Goal: Task Accomplishment & Management: Use online tool/utility

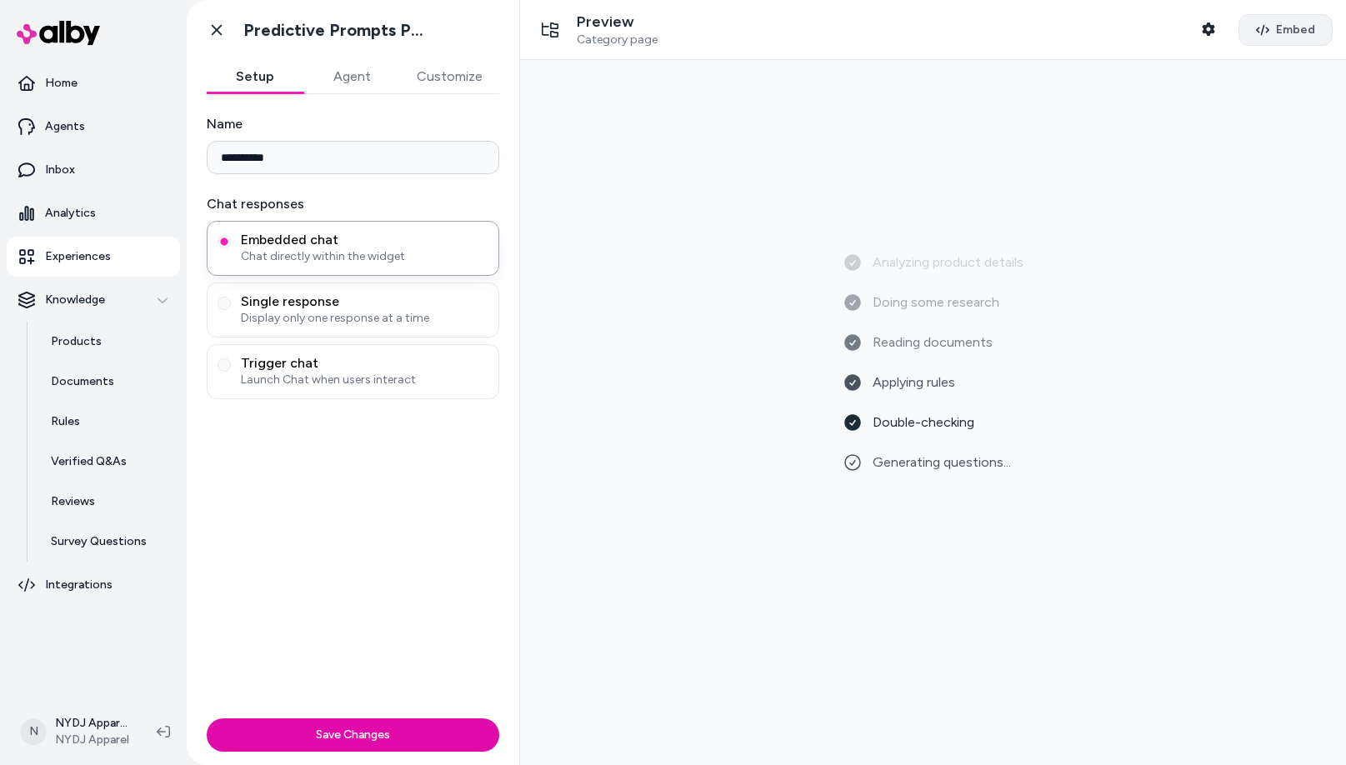
click at [1276, 37] on span "Embed" at bounding box center [1295, 30] width 39 height 17
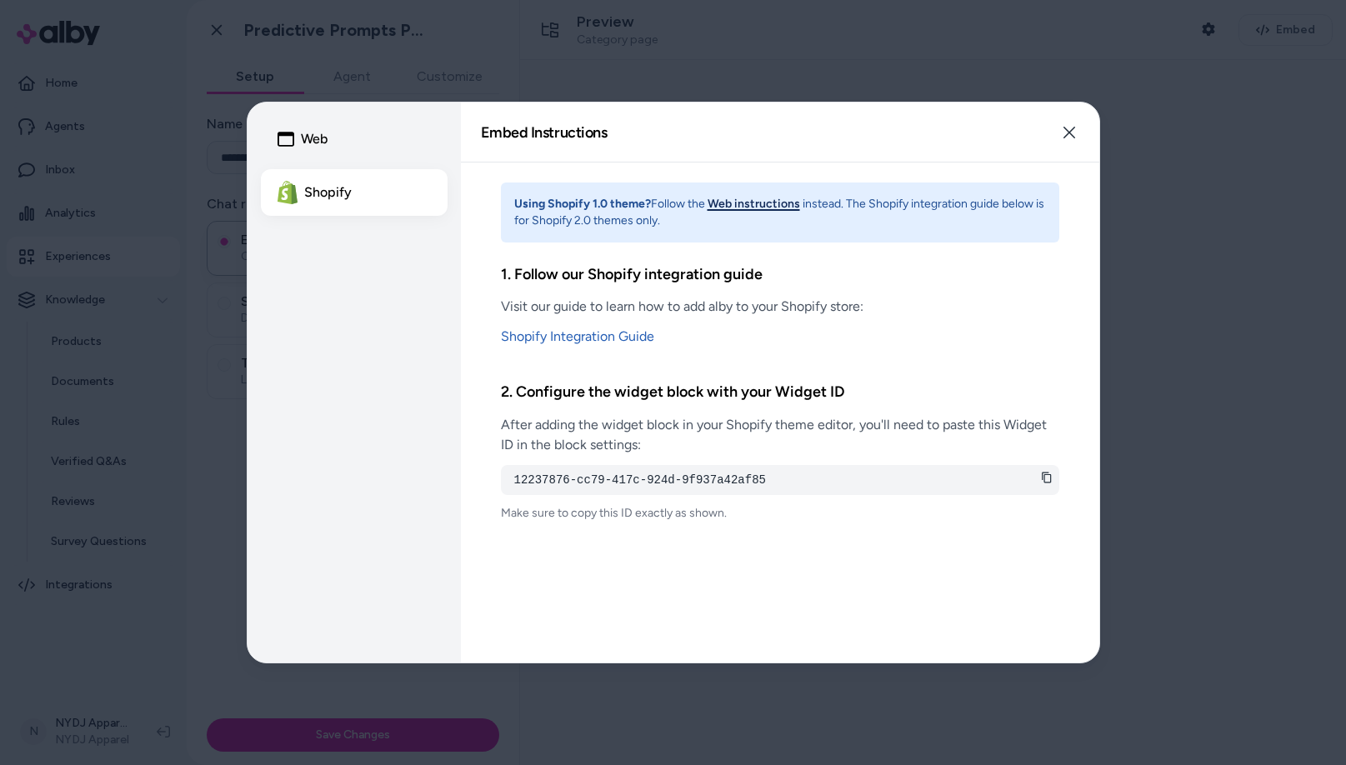
click at [738, 205] on button "Web instructions" at bounding box center [754, 204] width 93 height 17
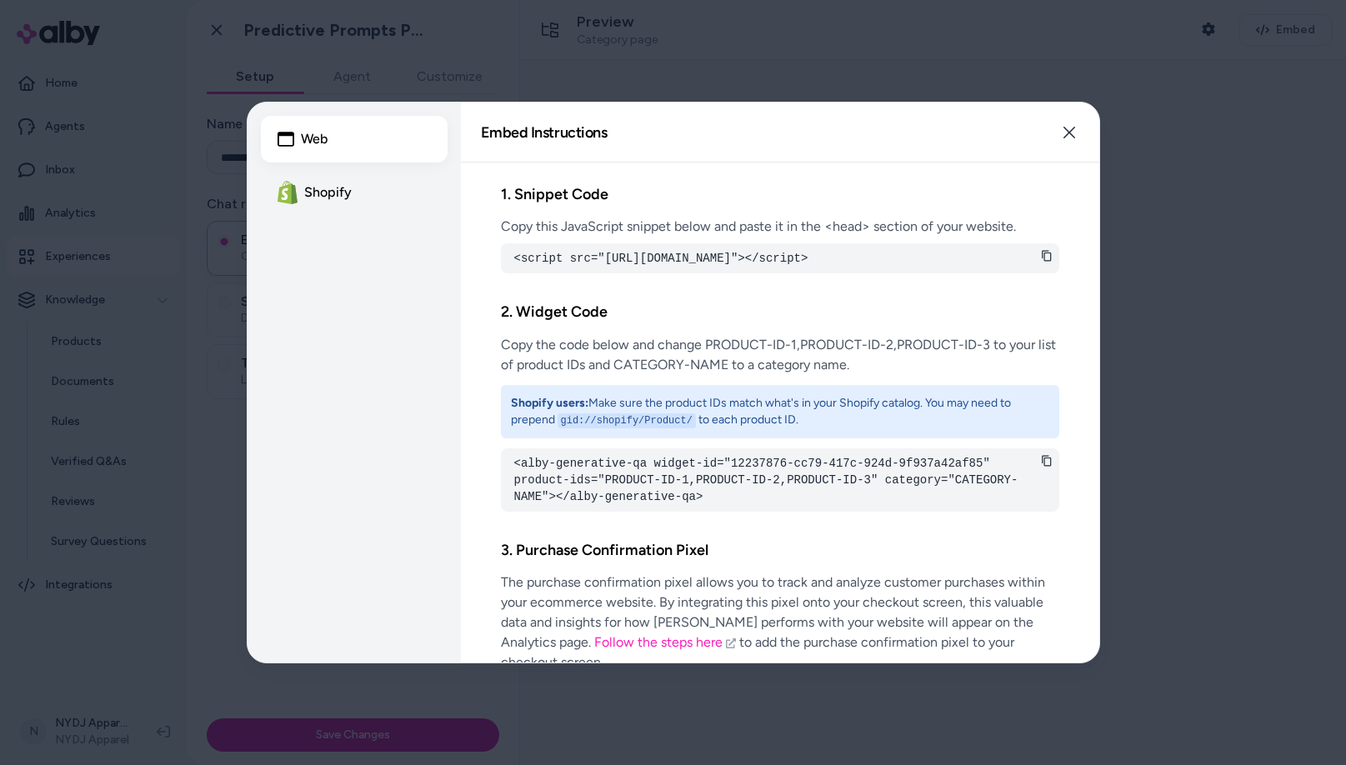
scroll to position [40, 0]
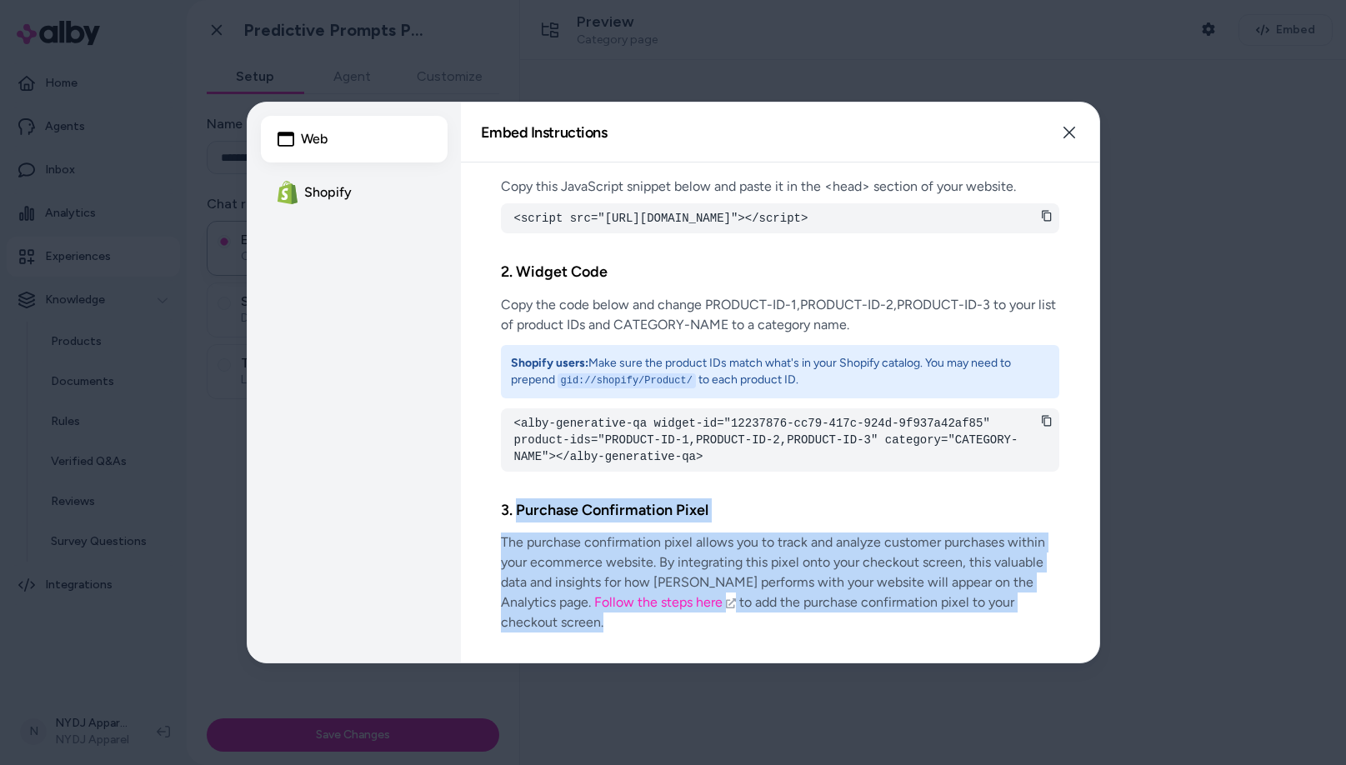
drag, startPoint x: 517, startPoint y: 527, endPoint x: 1034, endPoint y: 617, distance: 524.7
click at [1034, 617] on div "3. Purchase Confirmation Pixel The purchase confirmation pixel allows you to tr…" at bounding box center [780, 565] width 559 height 161
click at [1040, 624] on p "The purchase confirmation pixel allows you to track and analyze customer purcha…" at bounding box center [780, 583] width 559 height 100
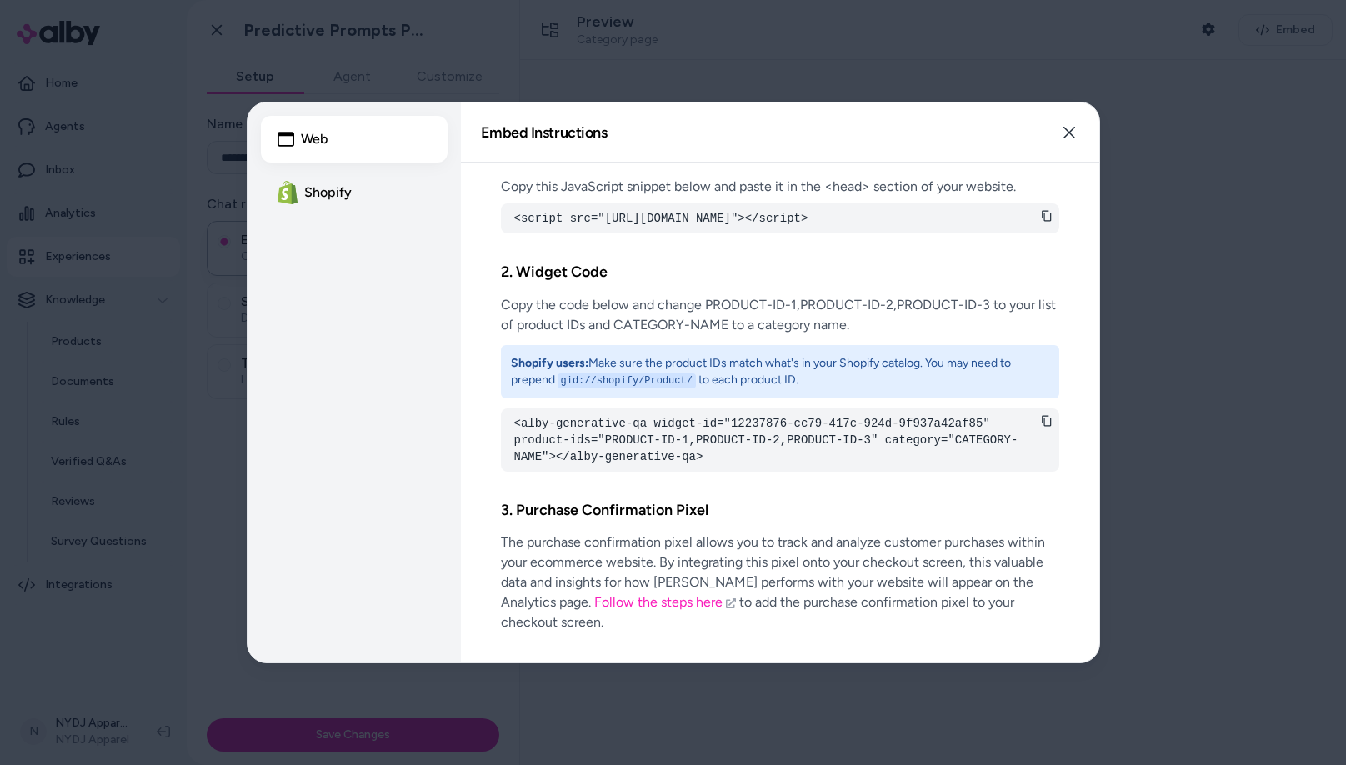
scroll to position [0, 0]
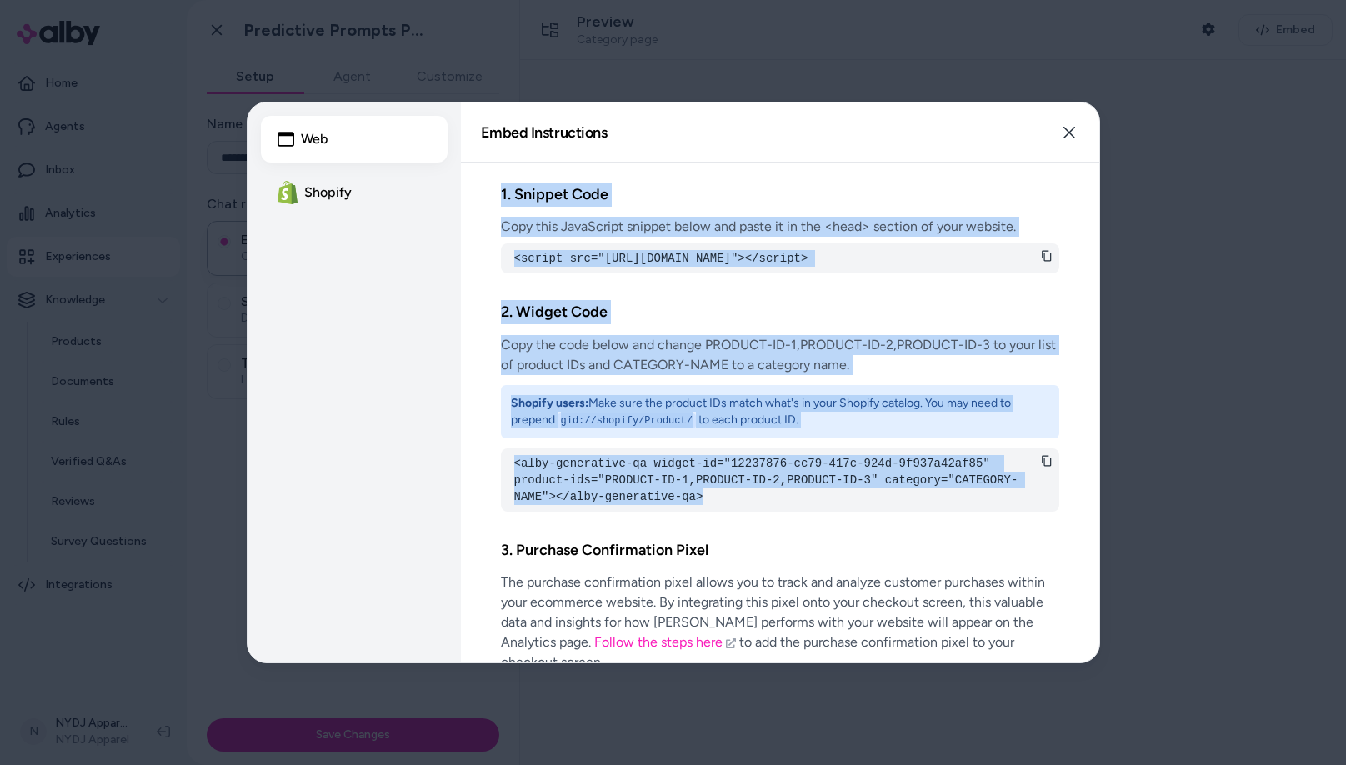
drag, startPoint x: 499, startPoint y: 192, endPoint x: 1028, endPoint y: 534, distance: 630.6
click at [1025, 537] on div "1. Snippet Code Copy this JavaScript snippet below and paste it in the <head> s…" at bounding box center [780, 413] width 639 height 500
click at [1040, 524] on div "2. Widget Code Copy the code below and change PRODUCT-ID-1,PRODUCT-ID-2,PRODUCT…" at bounding box center [780, 406] width 559 height 238
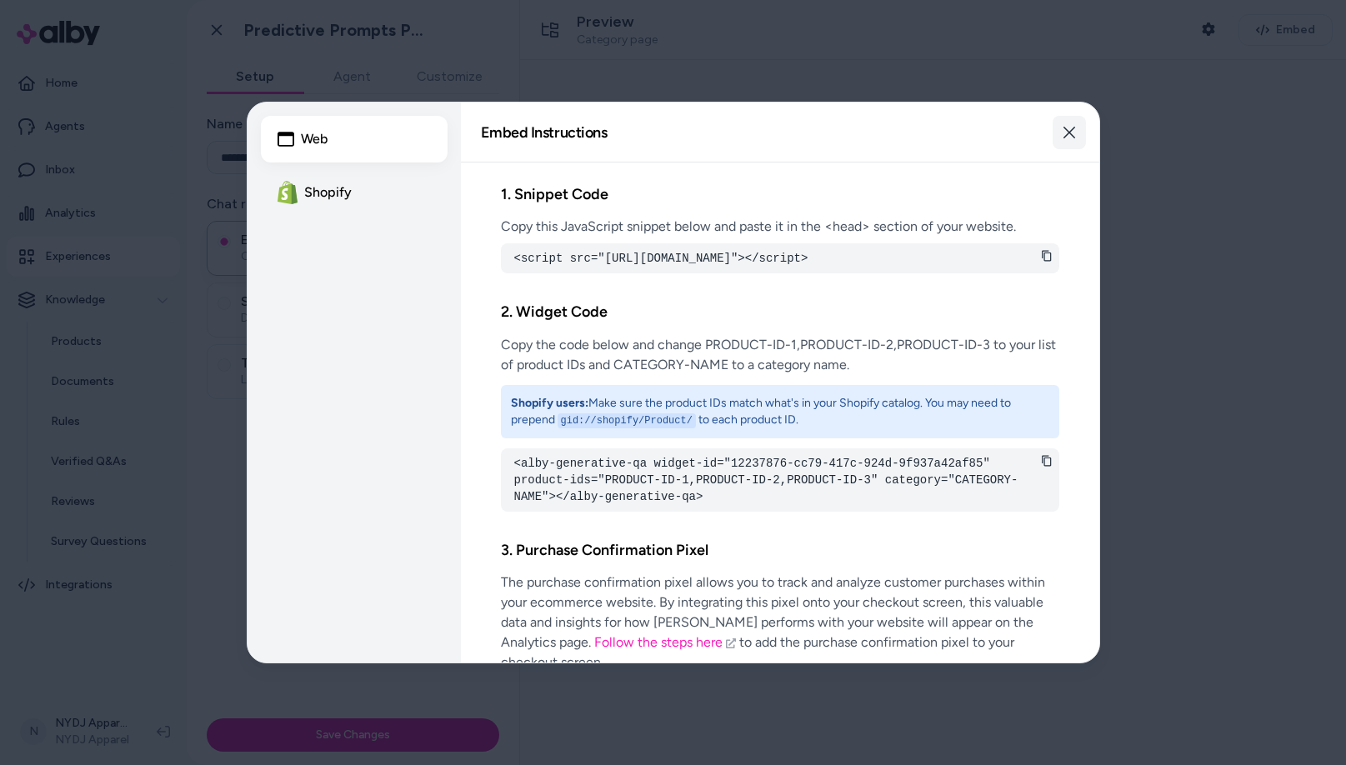
click at [1071, 136] on icon "button" at bounding box center [1069, 132] width 13 height 13
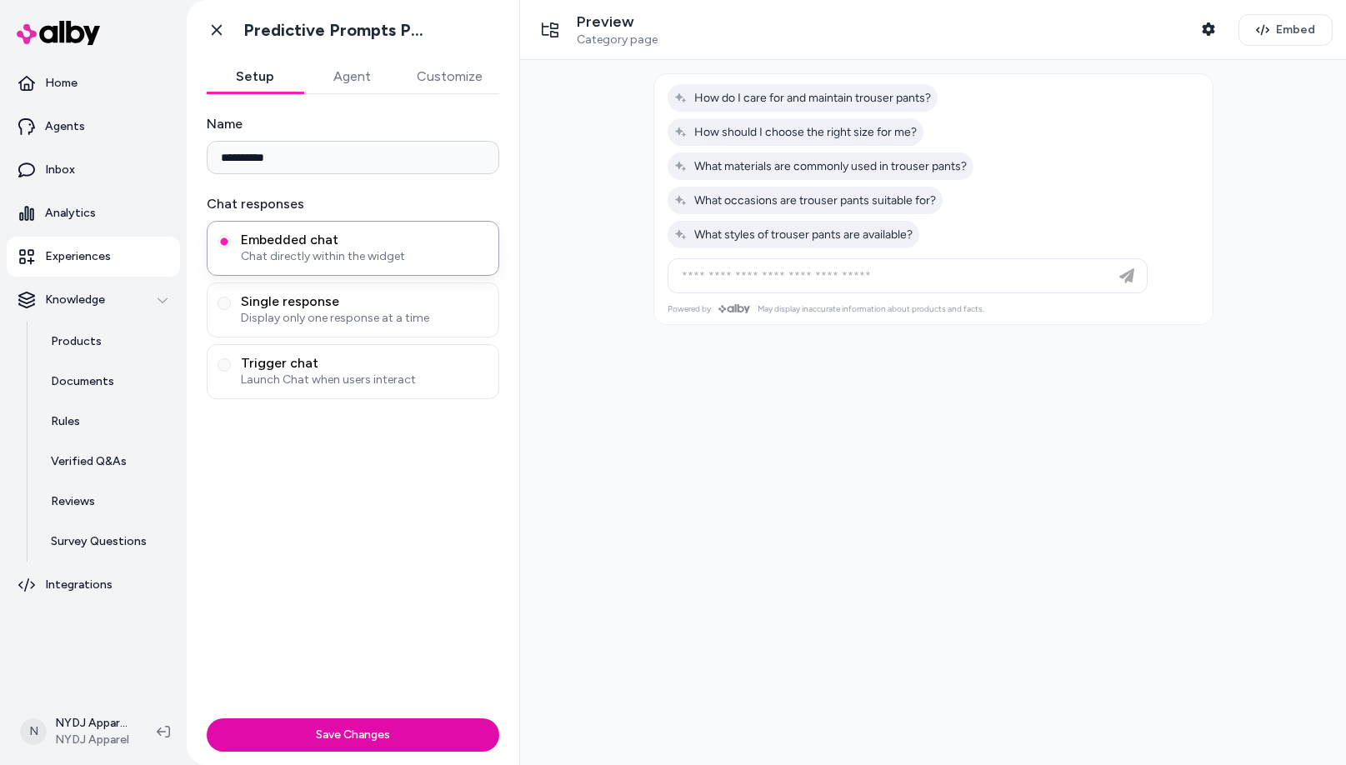
click at [348, 71] on button "Agent" at bounding box center [351, 76] width 97 height 33
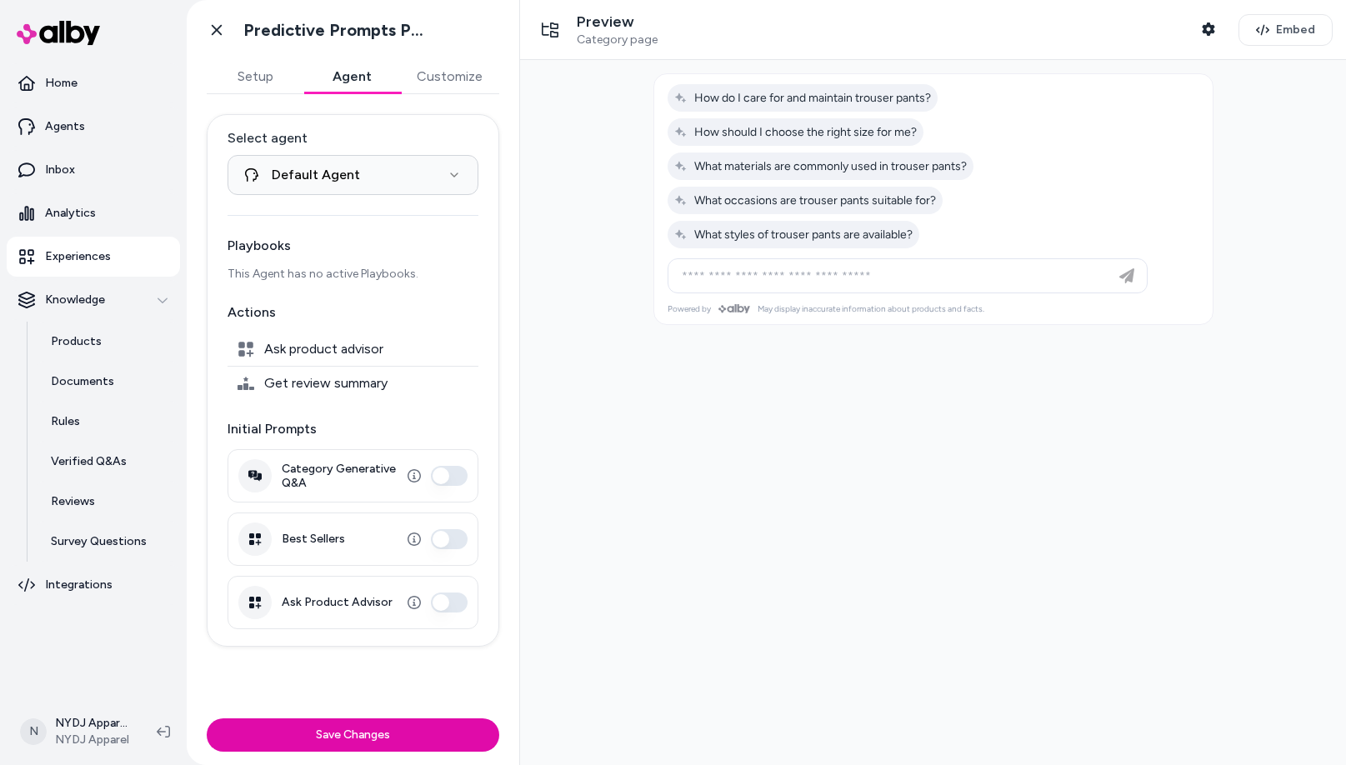
click at [459, 478] on button "Category Generative Q&A" at bounding box center [449, 476] width 37 height 20
click at [459, 604] on button "Ask Product Advisor" at bounding box center [449, 603] width 37 height 20
click at [412, 728] on button "Save Changes" at bounding box center [353, 735] width 293 height 33
click at [218, 33] on icon at bounding box center [216, 30] width 17 height 17
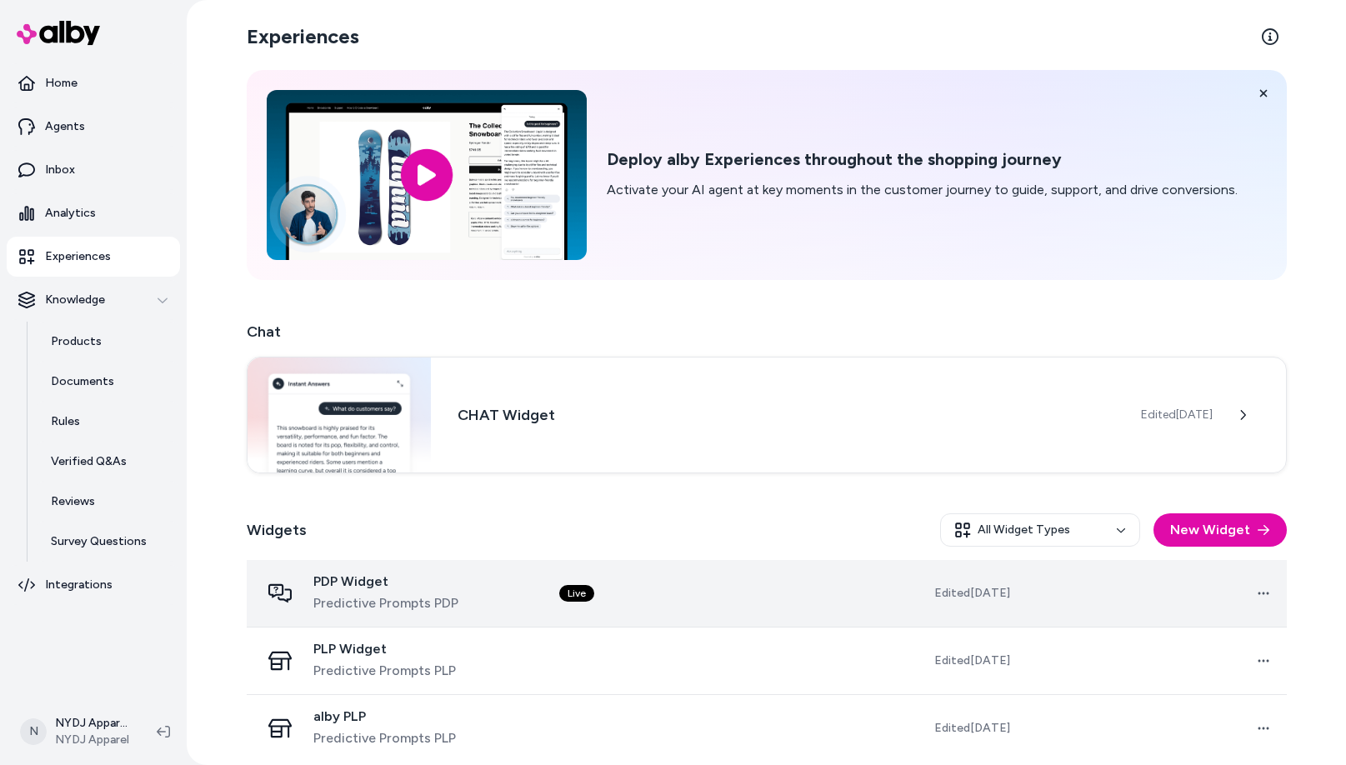
scroll to position [10, 0]
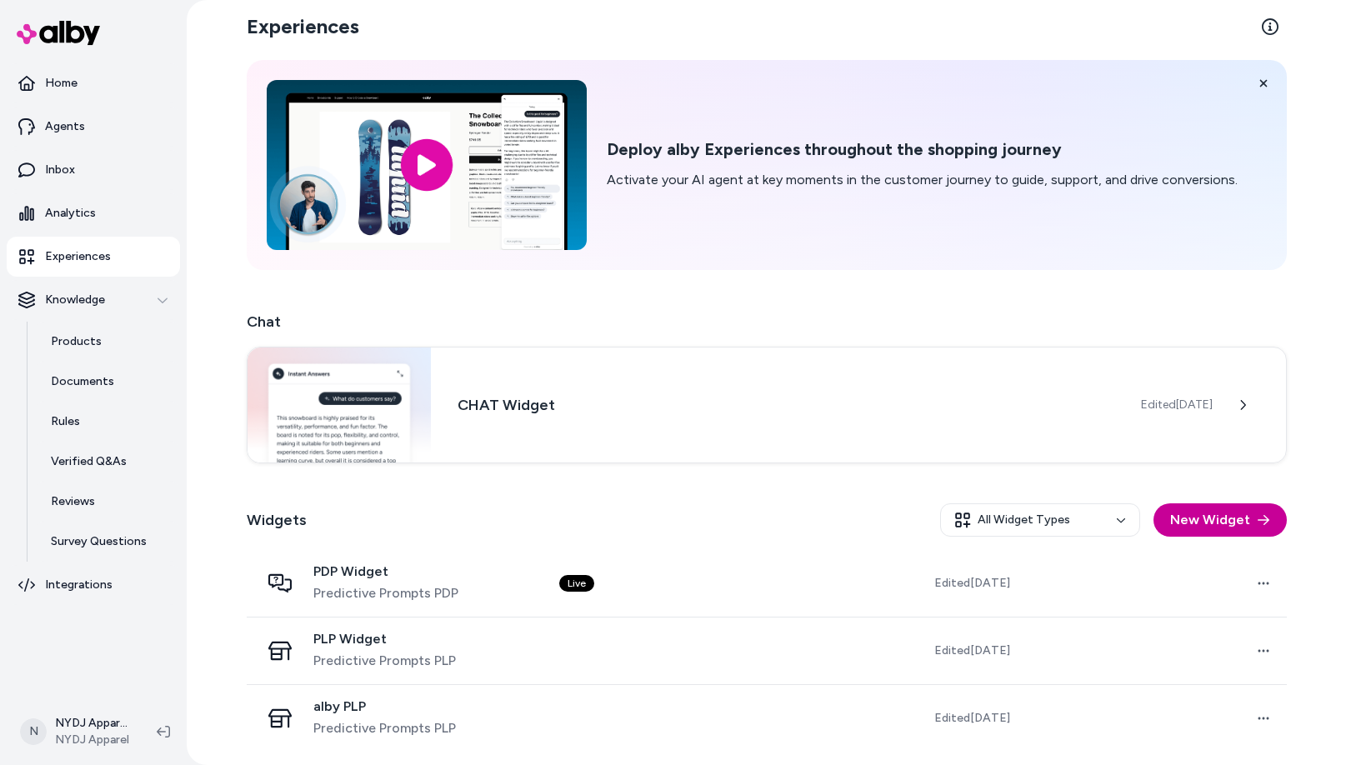
click at [1220, 517] on button "New Widget" at bounding box center [1220, 520] width 133 height 33
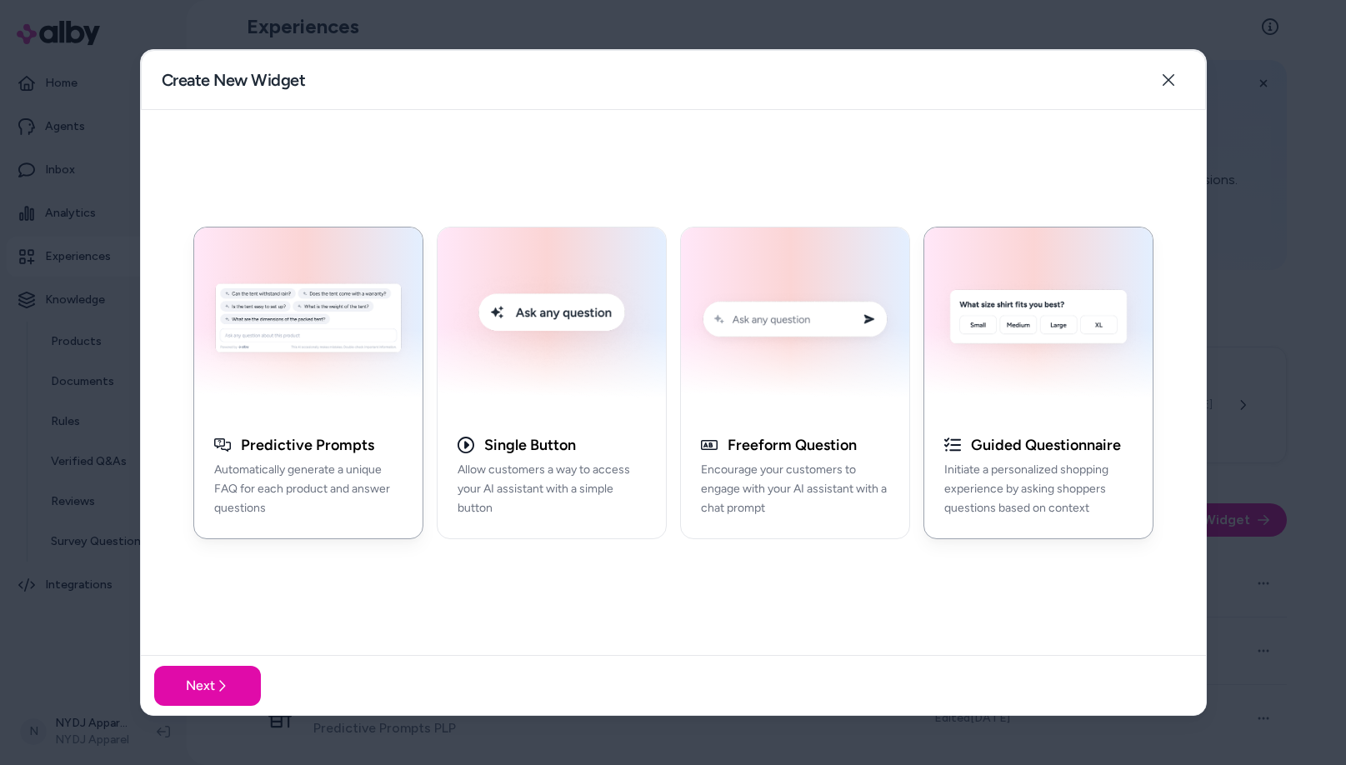
click at [1037, 366] on img "button" at bounding box center [1039, 322] width 208 height 168
click at [1171, 78] on icon "button" at bounding box center [1168, 79] width 13 height 13
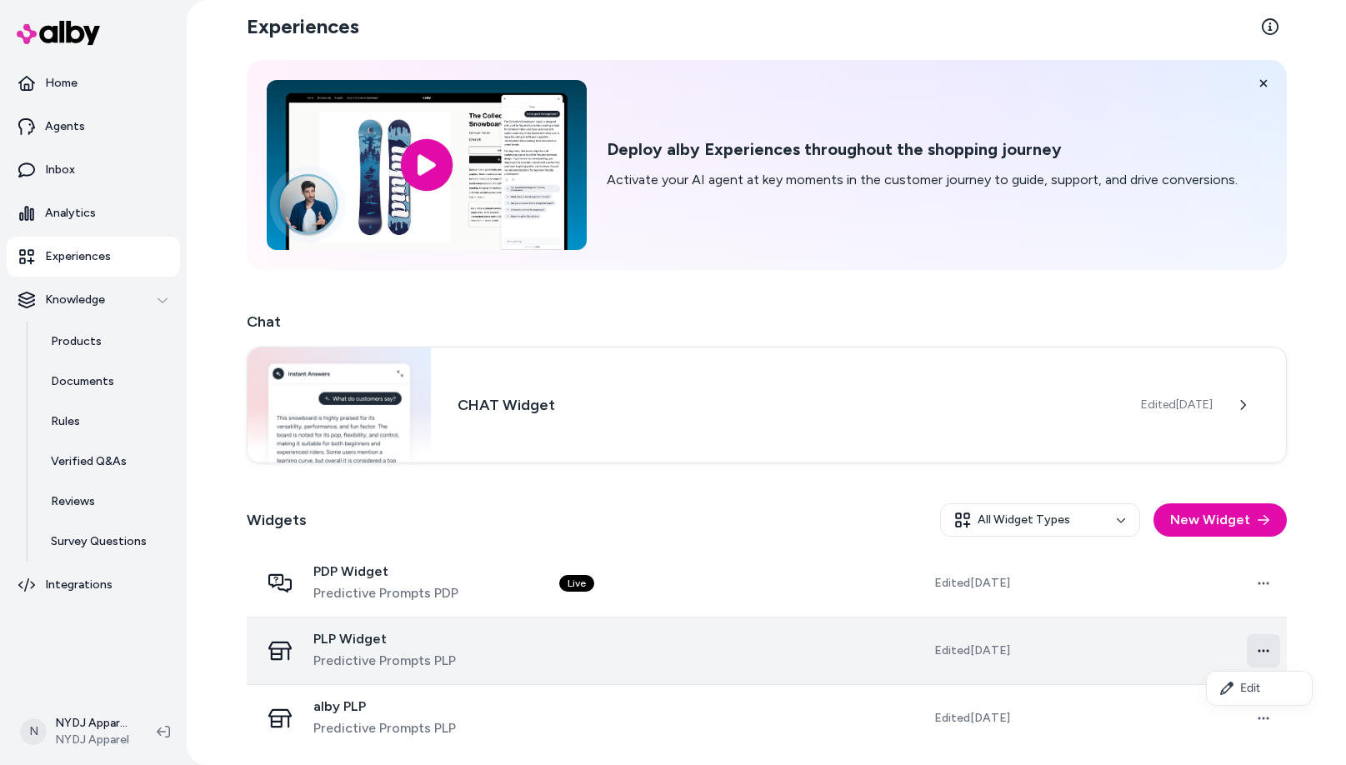
click at [1264, 646] on html "Home Agents Inbox Analytics Experiences Knowledge Products Documents Rules Veri…" at bounding box center [673, 382] width 1346 height 765
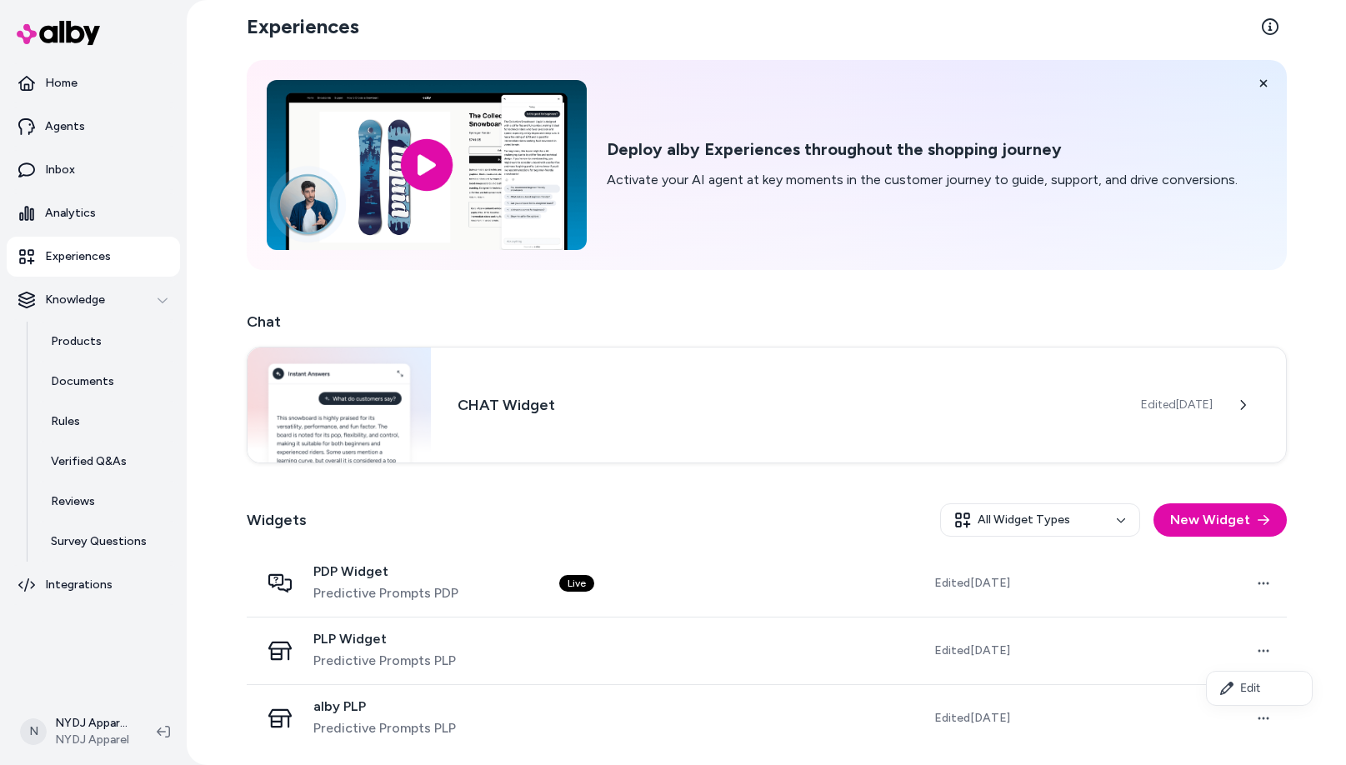
click at [323, 634] on html "Home Agents Inbox Analytics Experiences Knowledge Products Documents Rules Veri…" at bounding box center [673, 382] width 1346 height 765
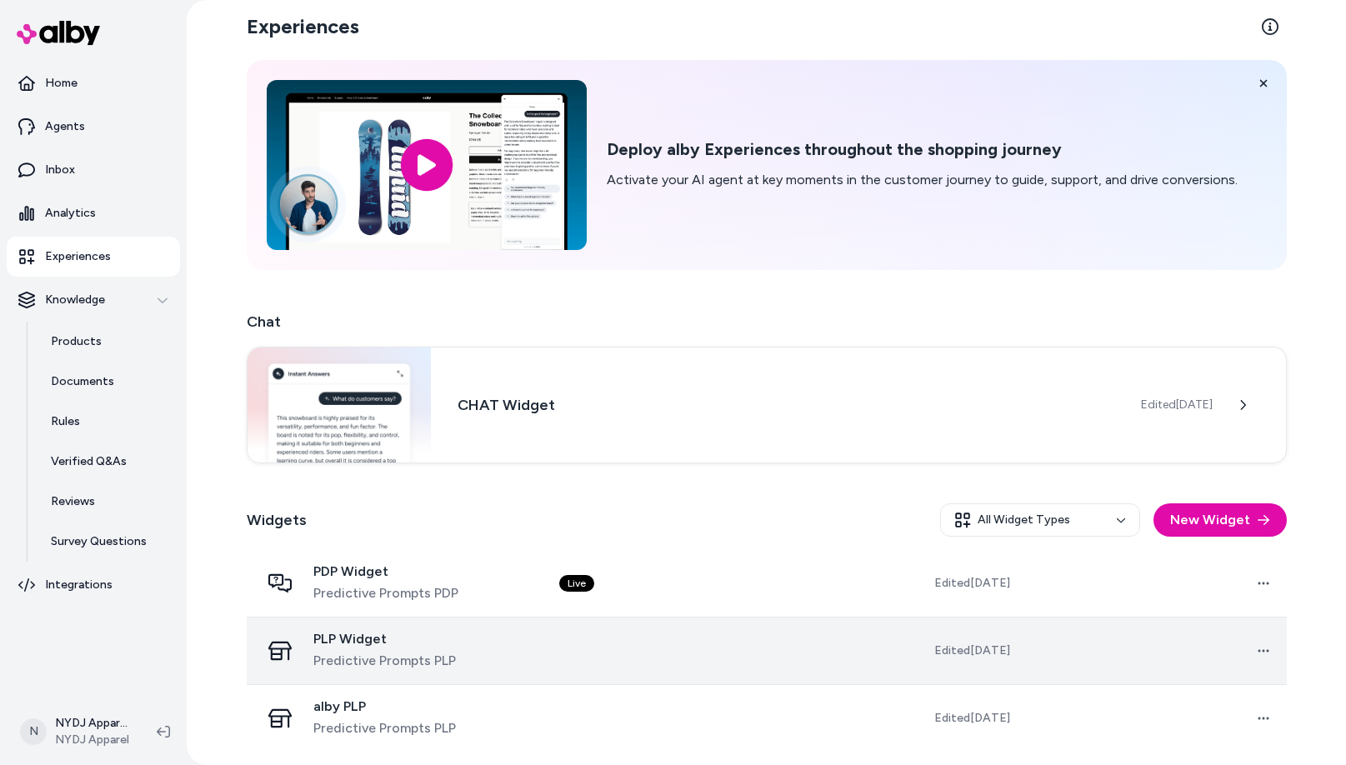
click at [338, 640] on span "PLP Widget" at bounding box center [384, 639] width 143 height 17
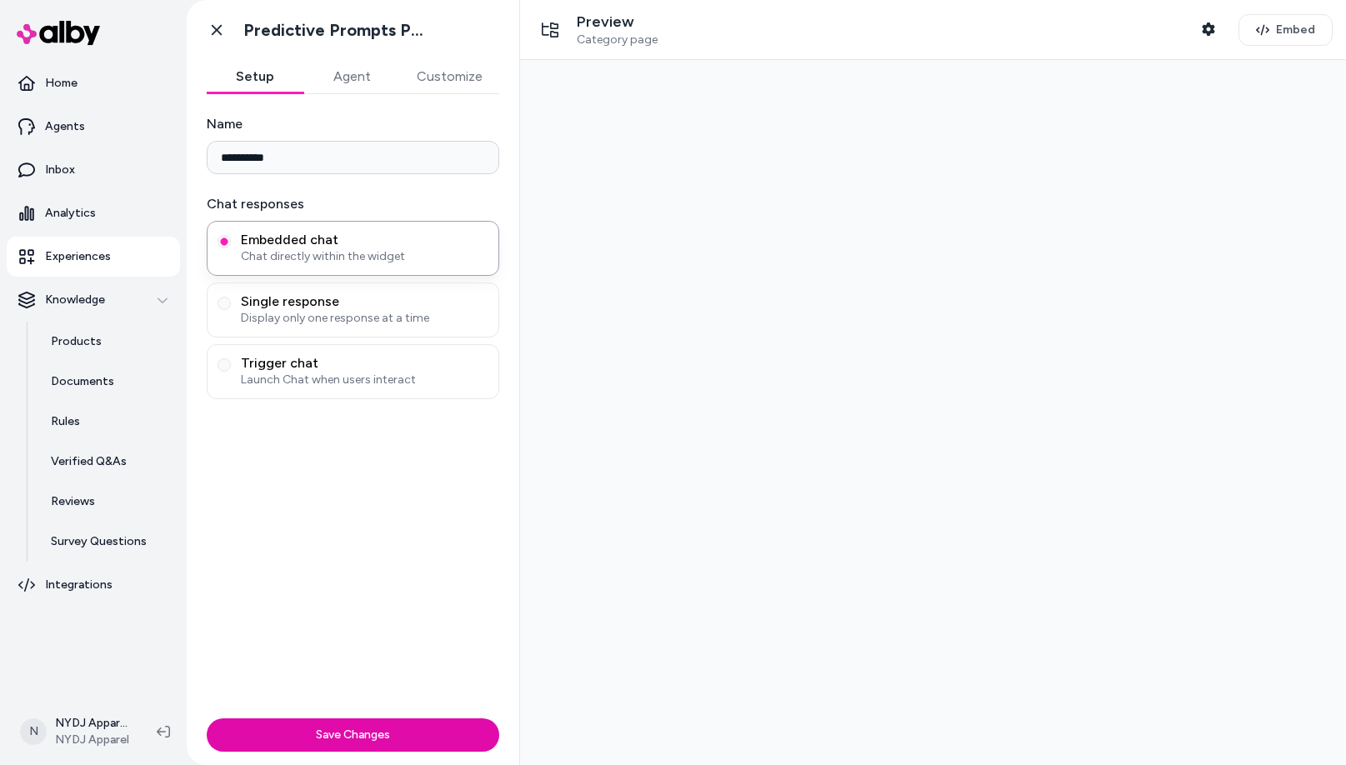
click at [364, 72] on button "Agent" at bounding box center [351, 76] width 97 height 33
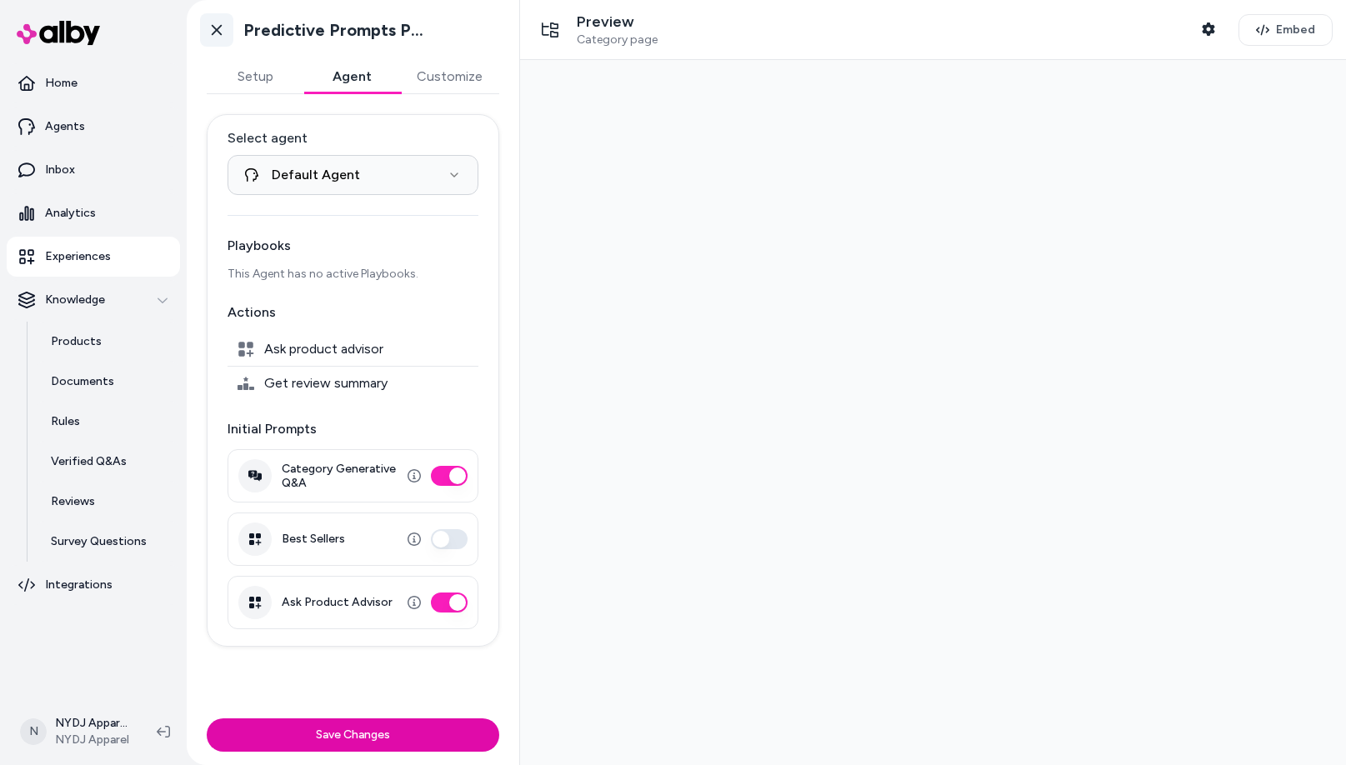
click at [219, 32] on icon at bounding box center [217, 30] width 10 height 11
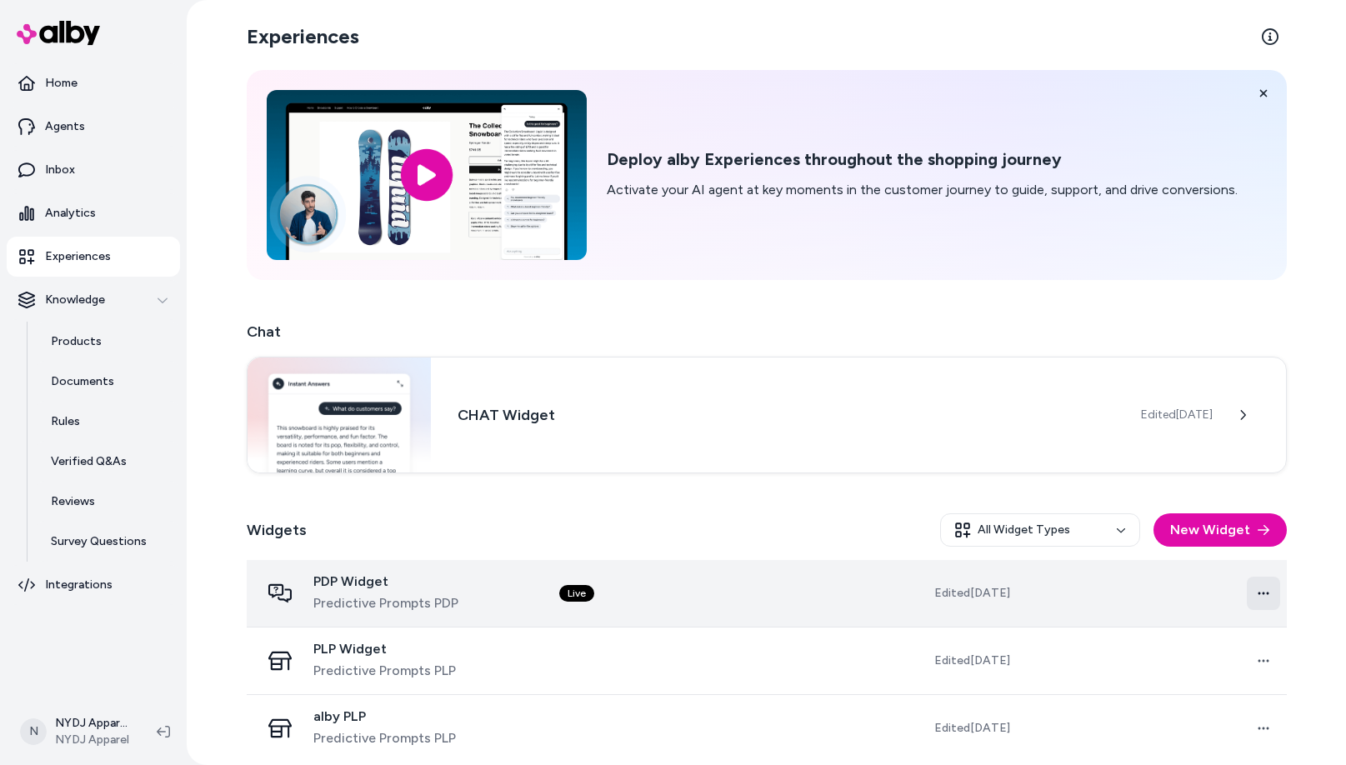
click at [1253, 588] on html "Home Agents Inbox Analytics Experiences Knowledge Products Documents Rules Veri…" at bounding box center [673, 382] width 1346 height 765
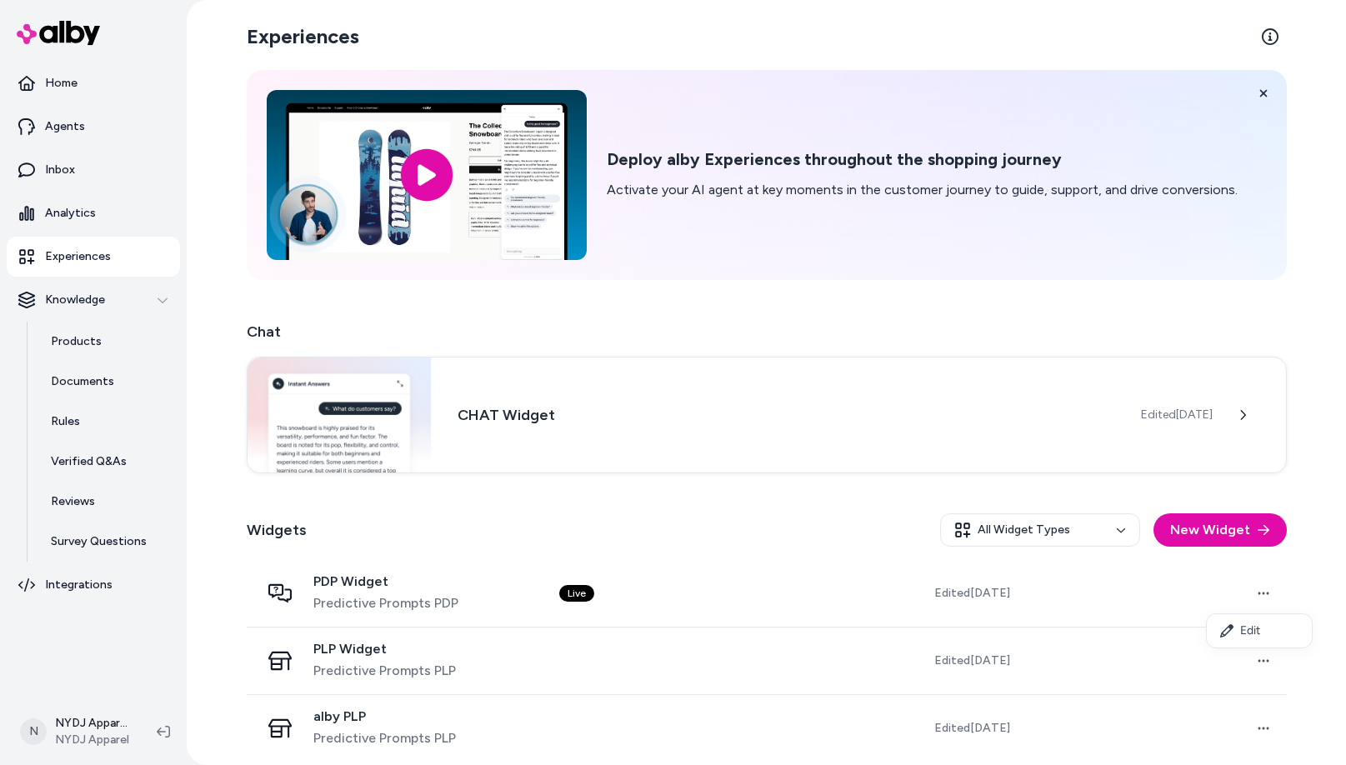
click at [1260, 662] on html "Home Agents Inbox Analytics Experiences Knowledge Products Documents Rules Veri…" at bounding box center [673, 382] width 1346 height 765
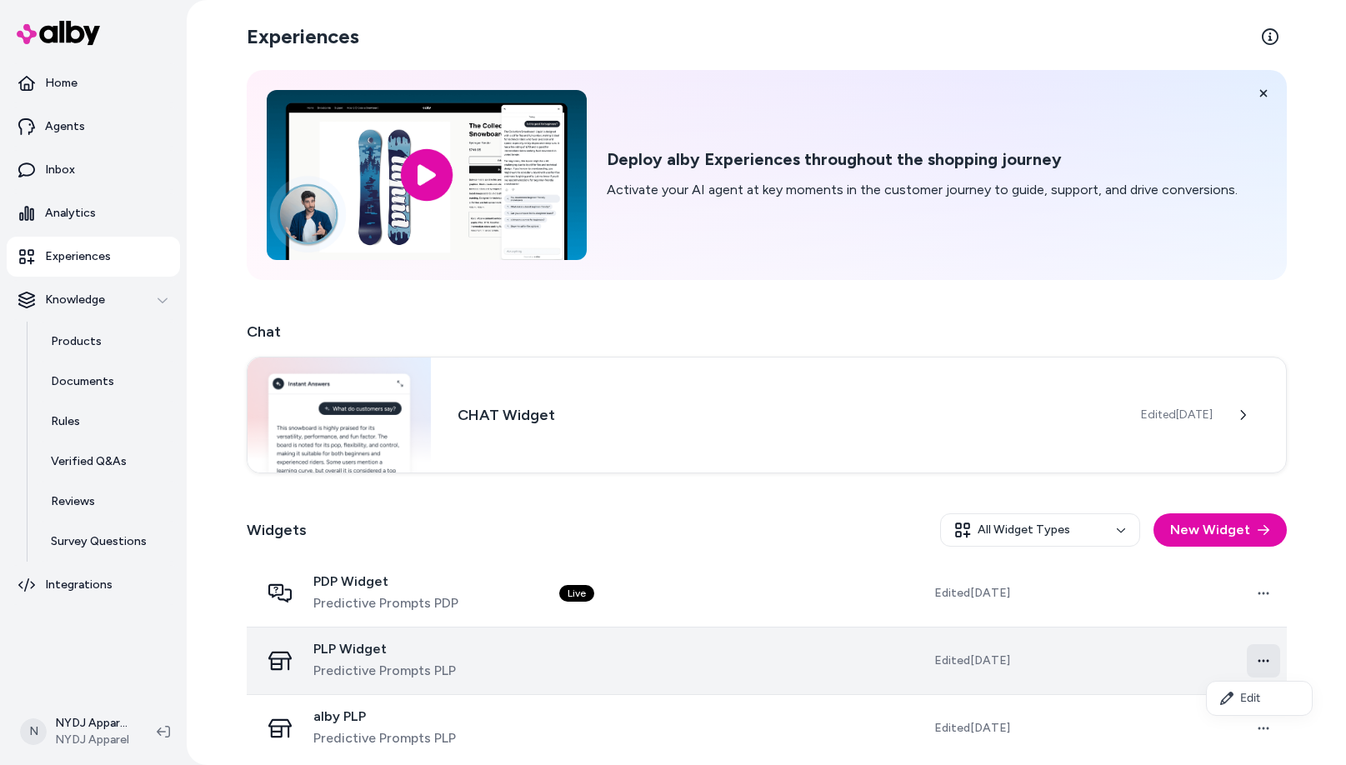
click at [1260, 661] on html "Home Agents Inbox Analytics Experiences Knowledge Products Documents Rules Veri…" at bounding box center [673, 382] width 1346 height 765
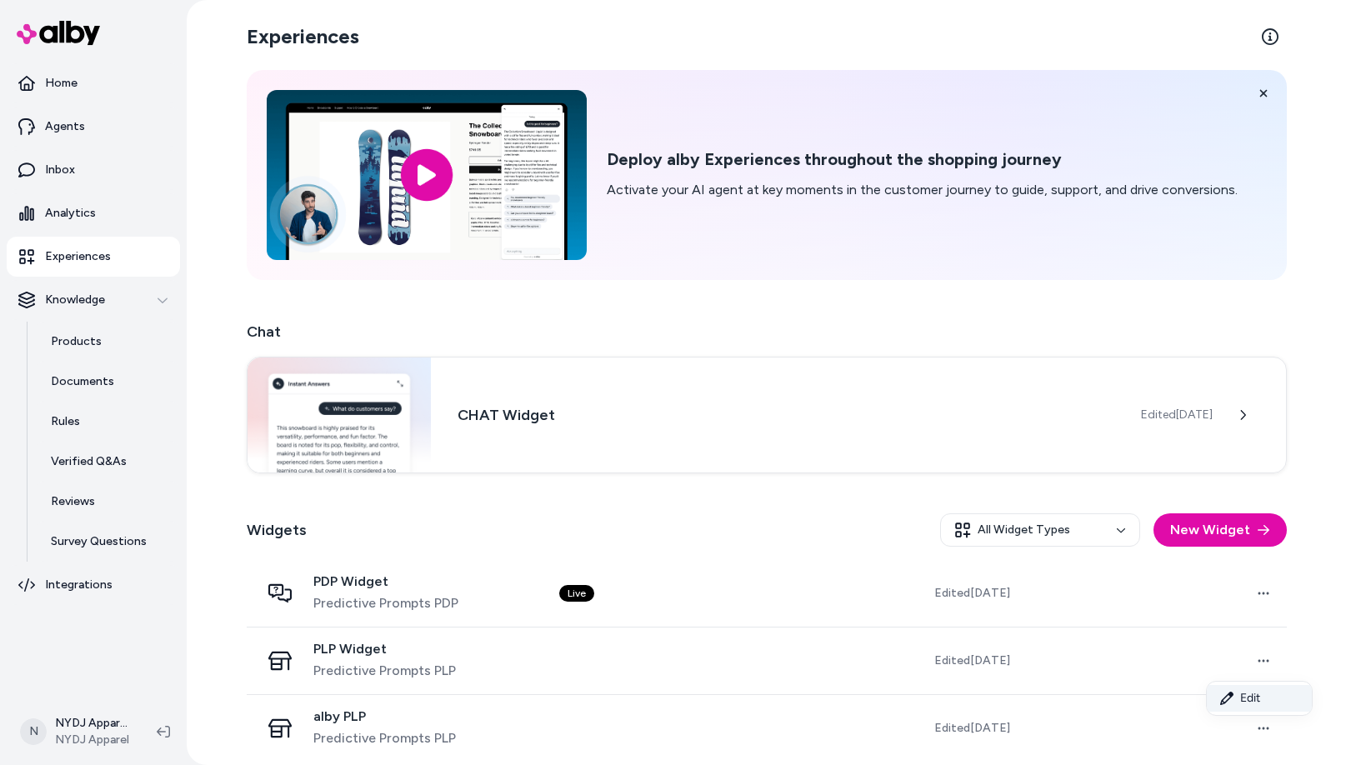
click at [1254, 700] on link "Edit" at bounding box center [1259, 698] width 105 height 27
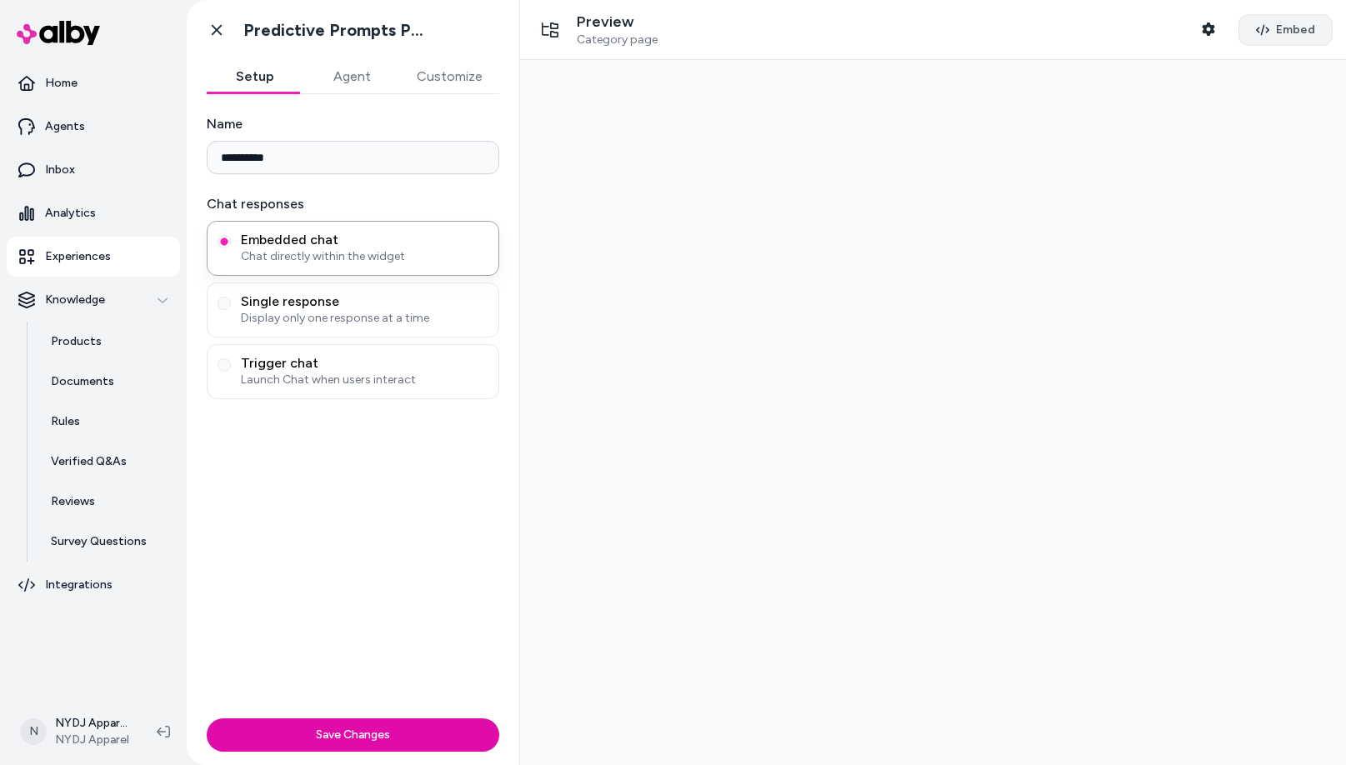
click at [1276, 26] on span "Embed" at bounding box center [1295, 30] width 39 height 17
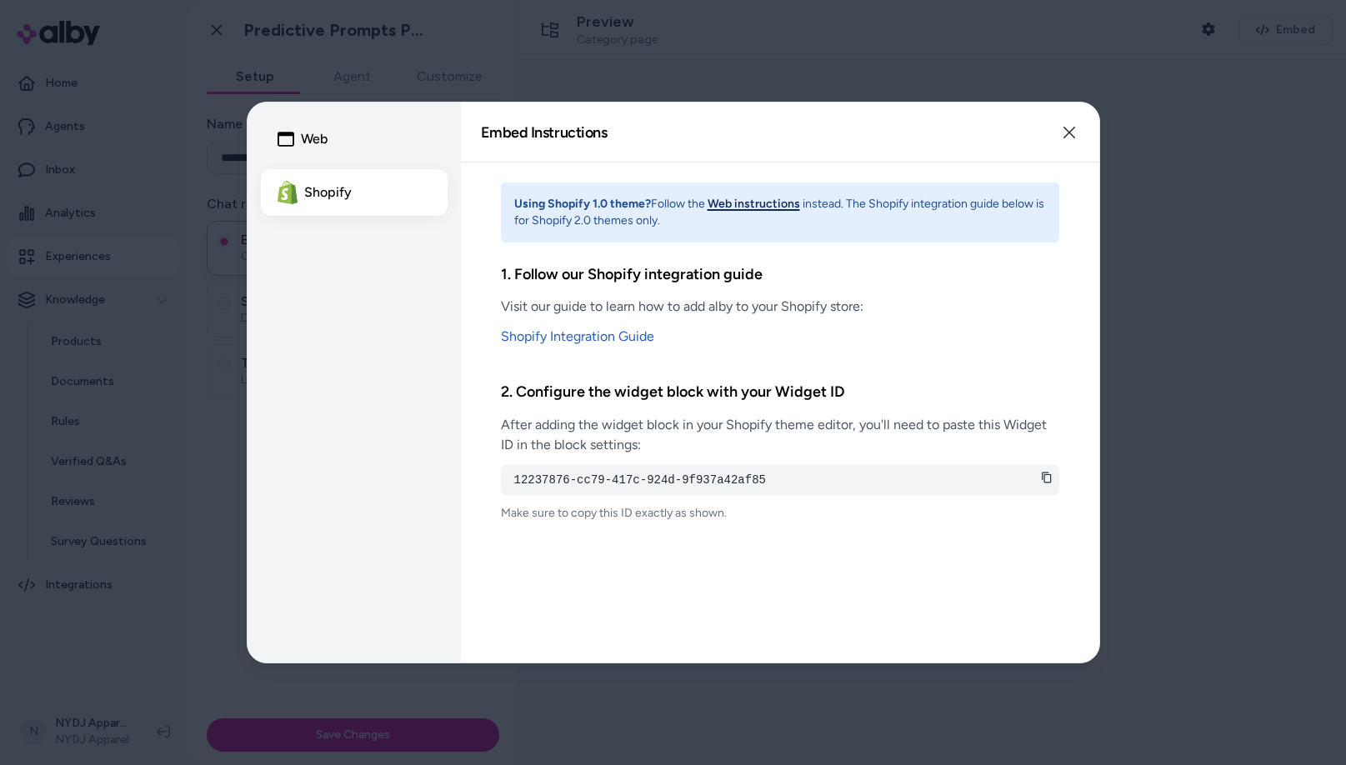
click at [772, 203] on button "Web instructions" at bounding box center [754, 204] width 93 height 17
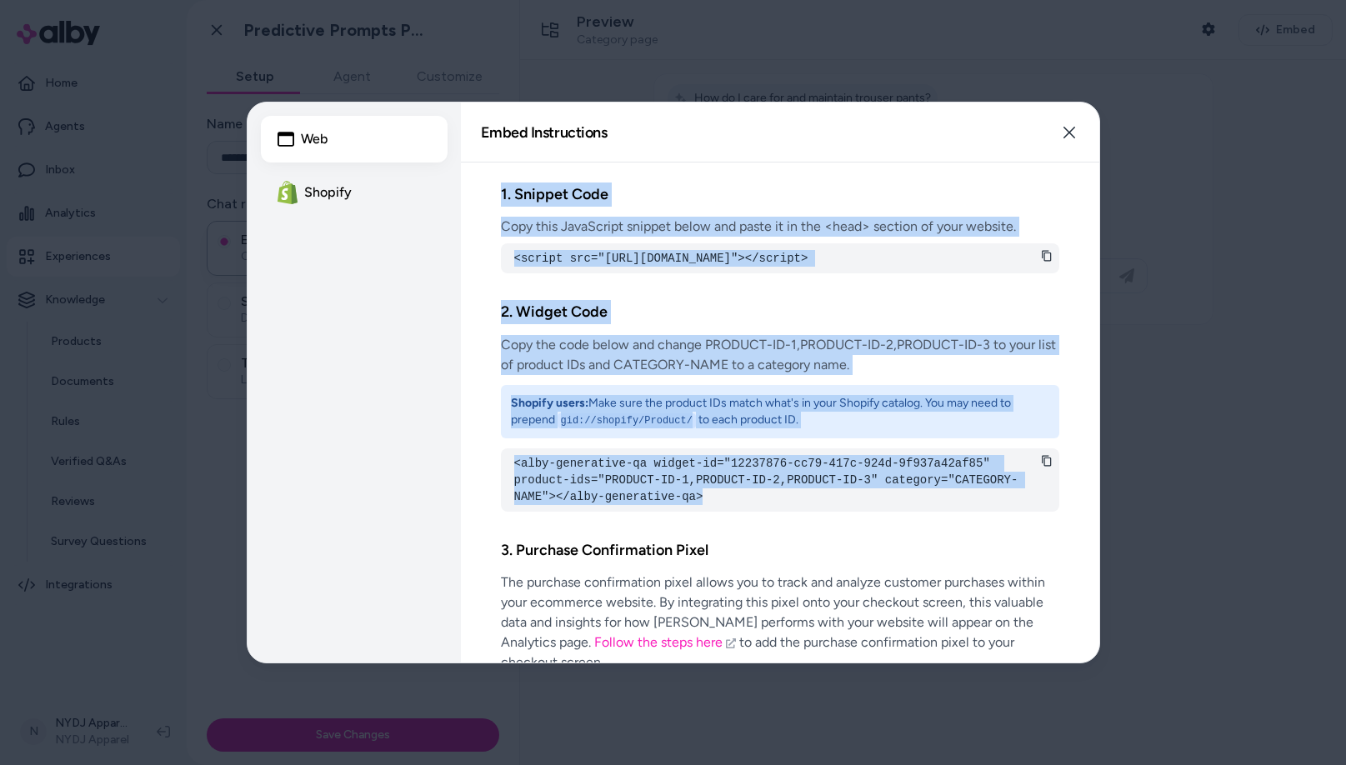
drag, startPoint x: 497, startPoint y: 193, endPoint x: 1015, endPoint y: 533, distance: 620.2
click at [1015, 533] on div "1. Snippet Code Copy this JavaScript snippet below and paste it in the <head> s…" at bounding box center [780, 413] width 639 height 500
copy div "1. Snippet Code Copy this JavaScript snippet below and paste it in the <head> s…"
click at [1074, 128] on icon "button" at bounding box center [1070, 133] width 12 height 12
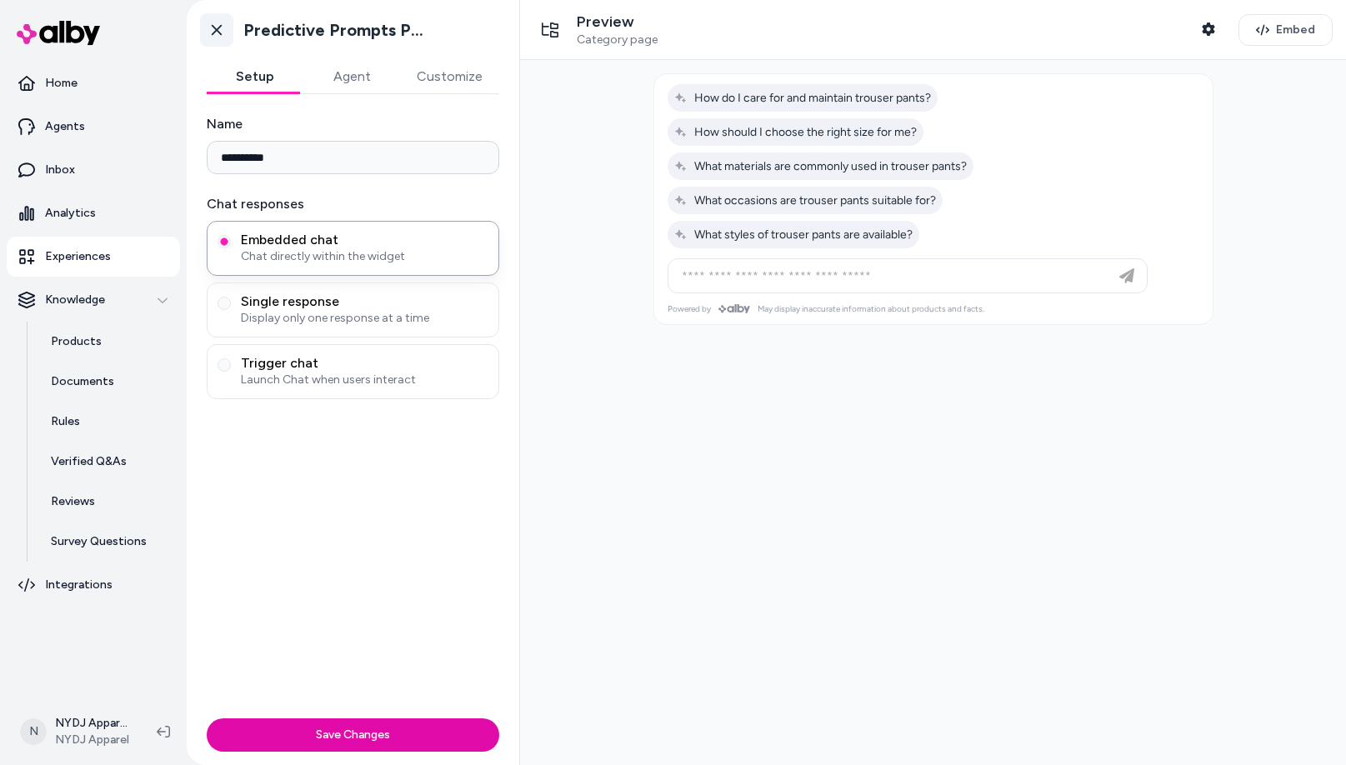
click at [215, 31] on icon at bounding box center [217, 30] width 10 height 11
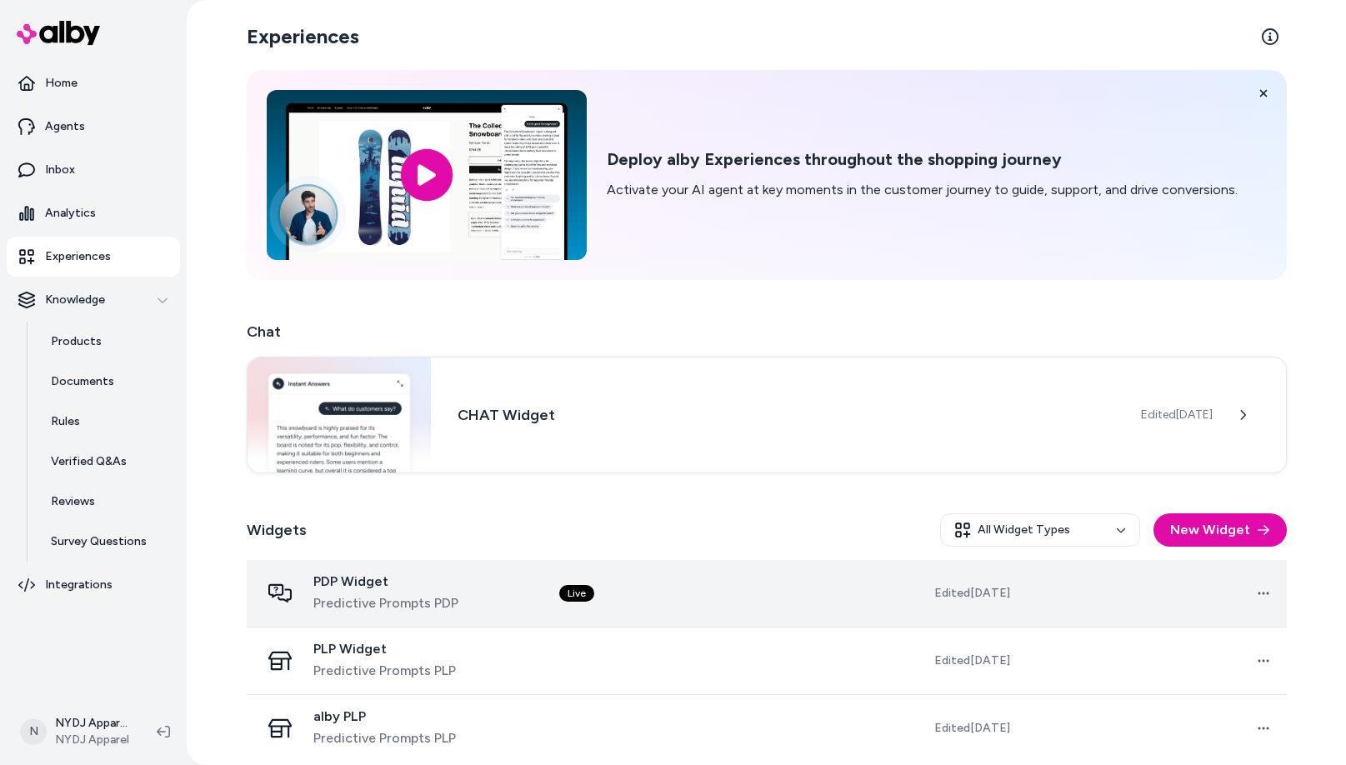
scroll to position [10, 0]
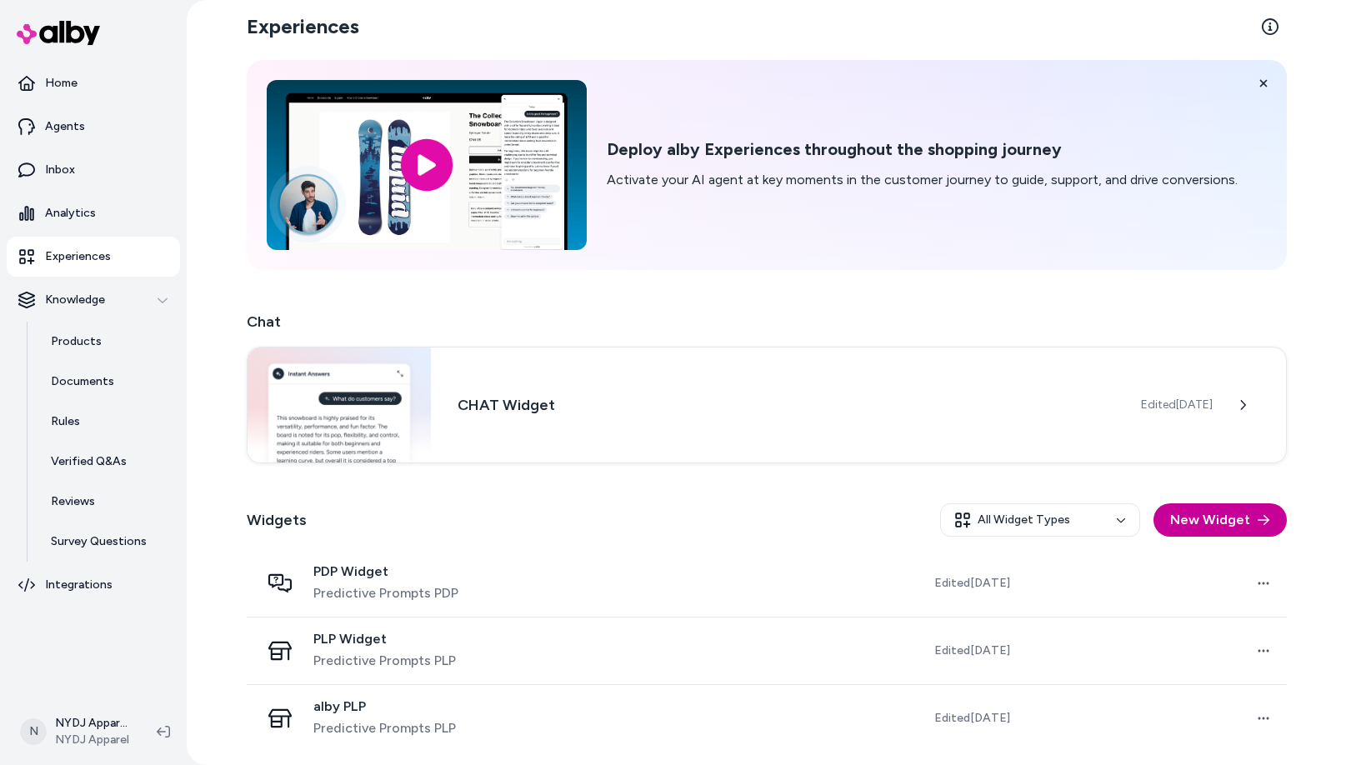
click at [1257, 519] on icon "button" at bounding box center [1263, 520] width 13 height 13
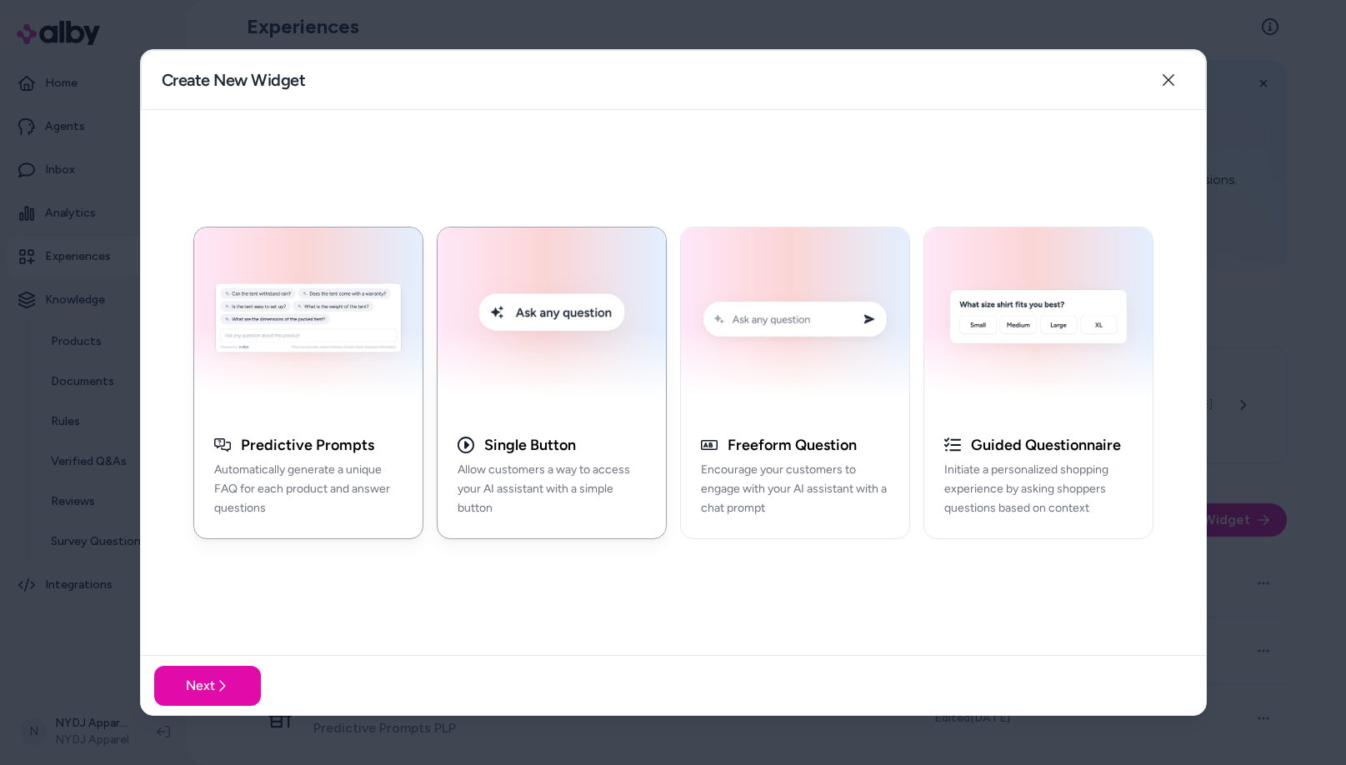
click at [559, 386] on img "button" at bounding box center [552, 322] width 208 height 168
click at [209, 691] on button "Next" at bounding box center [207, 686] width 107 height 40
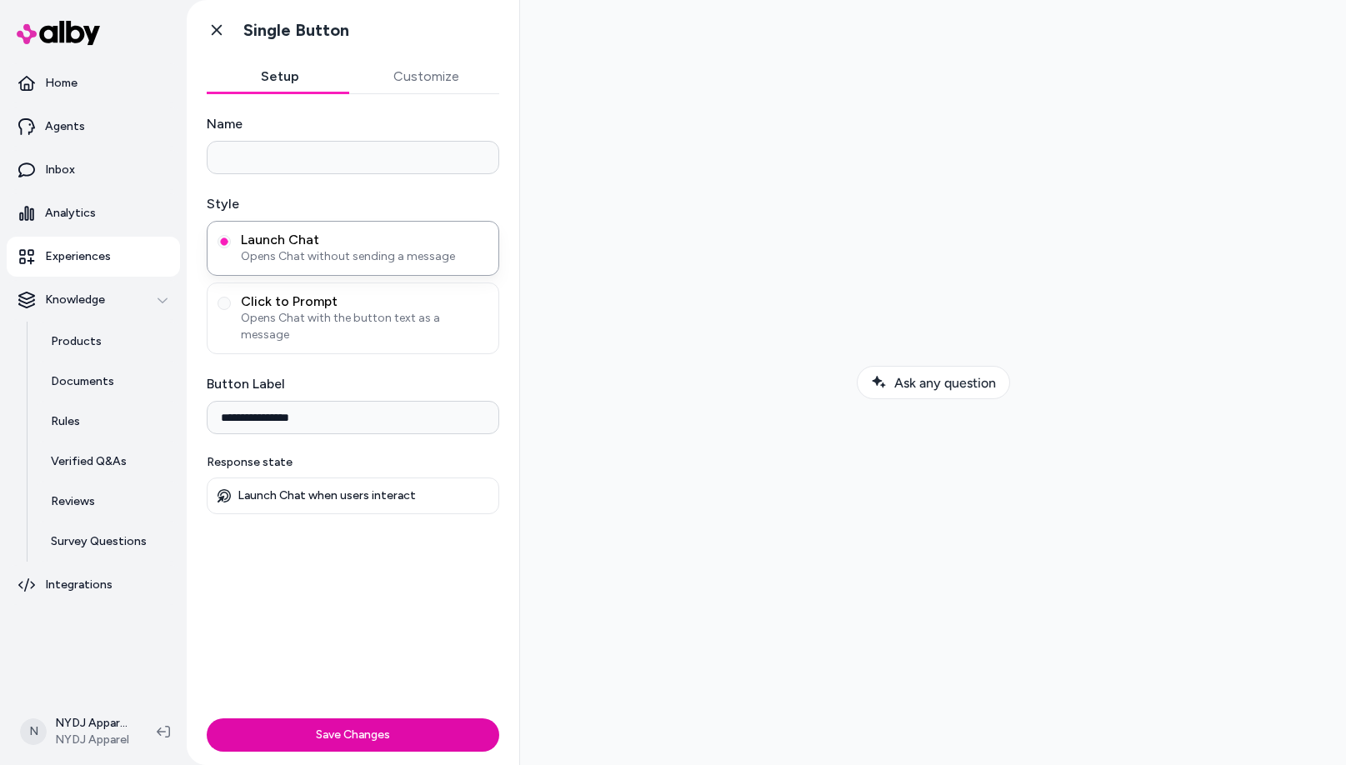
click at [426, 154] on input "Name" at bounding box center [353, 157] width 293 height 33
type input "********"
click at [289, 316] on span "Opens Chat with the button text as a message" at bounding box center [365, 326] width 248 height 33
click at [231, 310] on button "Click to Prompt Opens Chat with the button text as a message" at bounding box center [224, 303] width 13 height 13
click at [290, 250] on span "Opens Chat without sending a message" at bounding box center [365, 256] width 248 height 17
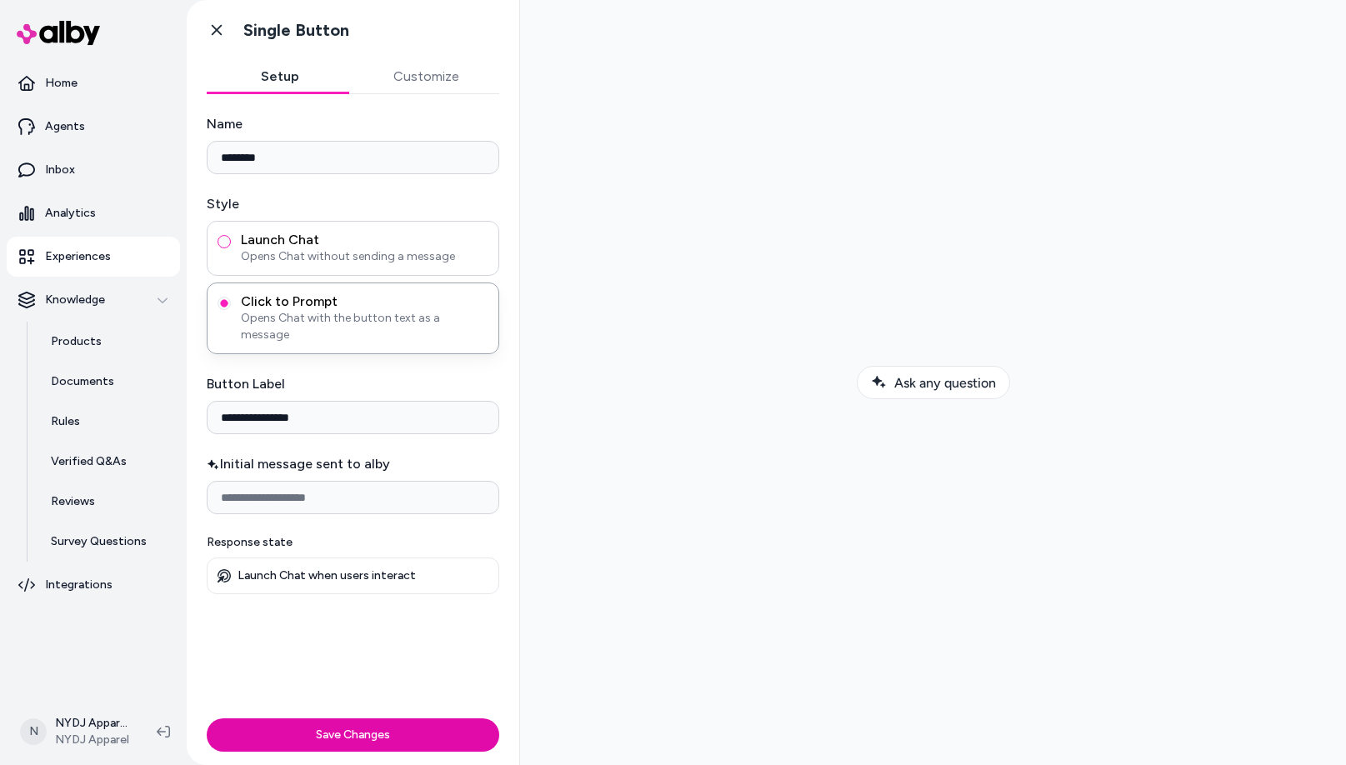
click at [231, 248] on button "Launch Chat Opens Chat without sending a message" at bounding box center [224, 241] width 13 height 13
click at [297, 298] on span "Click to Prompt" at bounding box center [365, 301] width 248 height 17
click at [231, 298] on button "Click to Prompt Opens Chat with the button text as a message" at bounding box center [224, 303] width 13 height 13
click at [293, 238] on span "Launch Chat" at bounding box center [365, 240] width 248 height 17
click at [231, 238] on button "Launch Chat Opens Chat without sending a message" at bounding box center [224, 241] width 13 height 13
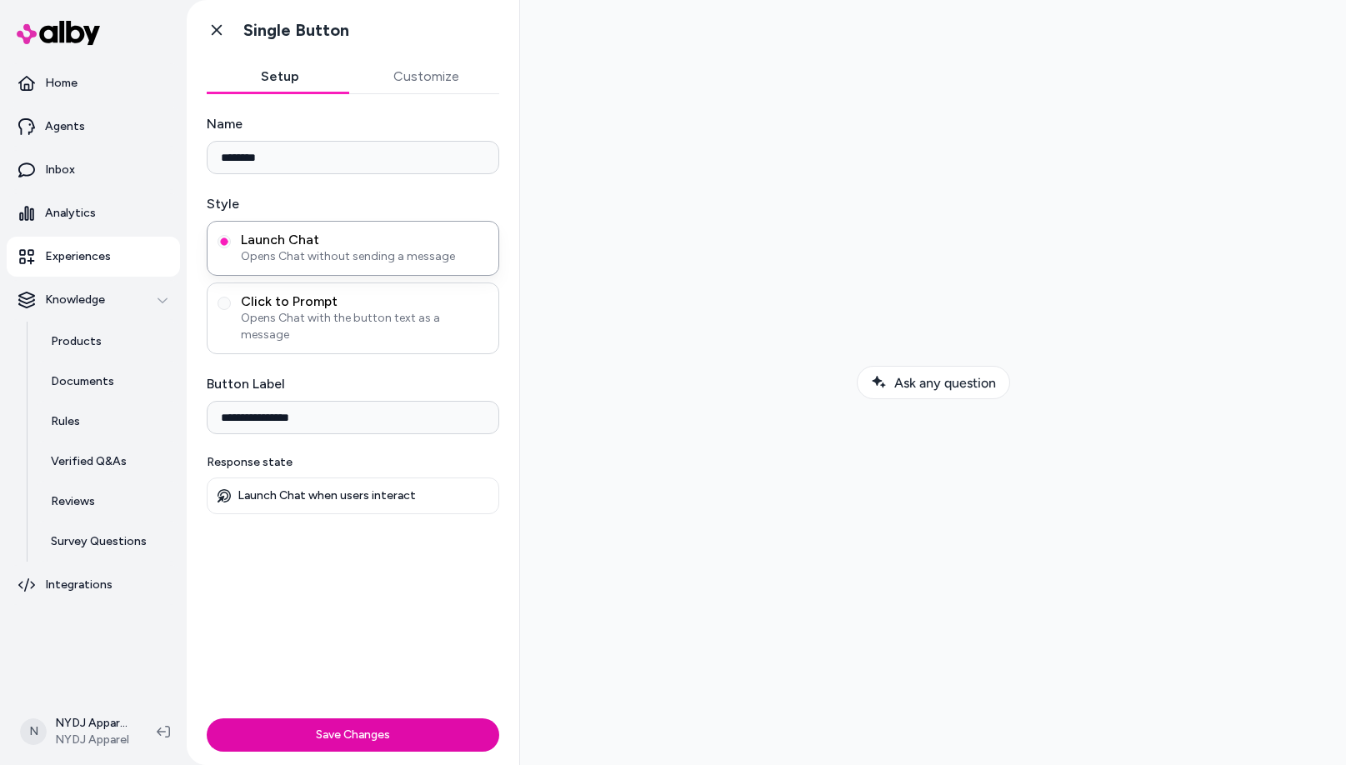
click at [308, 303] on span "Click to Prompt" at bounding box center [365, 301] width 248 height 17
click at [231, 303] on button "Click to Prompt Opens Chat with the button text as a message" at bounding box center [224, 303] width 13 height 13
drag, startPoint x: 326, startPoint y: 408, endPoint x: -106, endPoint y: 348, distance: 436.0
click at [0, 348] on html "**********" at bounding box center [673, 382] width 1346 height 765
type input "**********"
